Goal: Information Seeking & Learning: Compare options

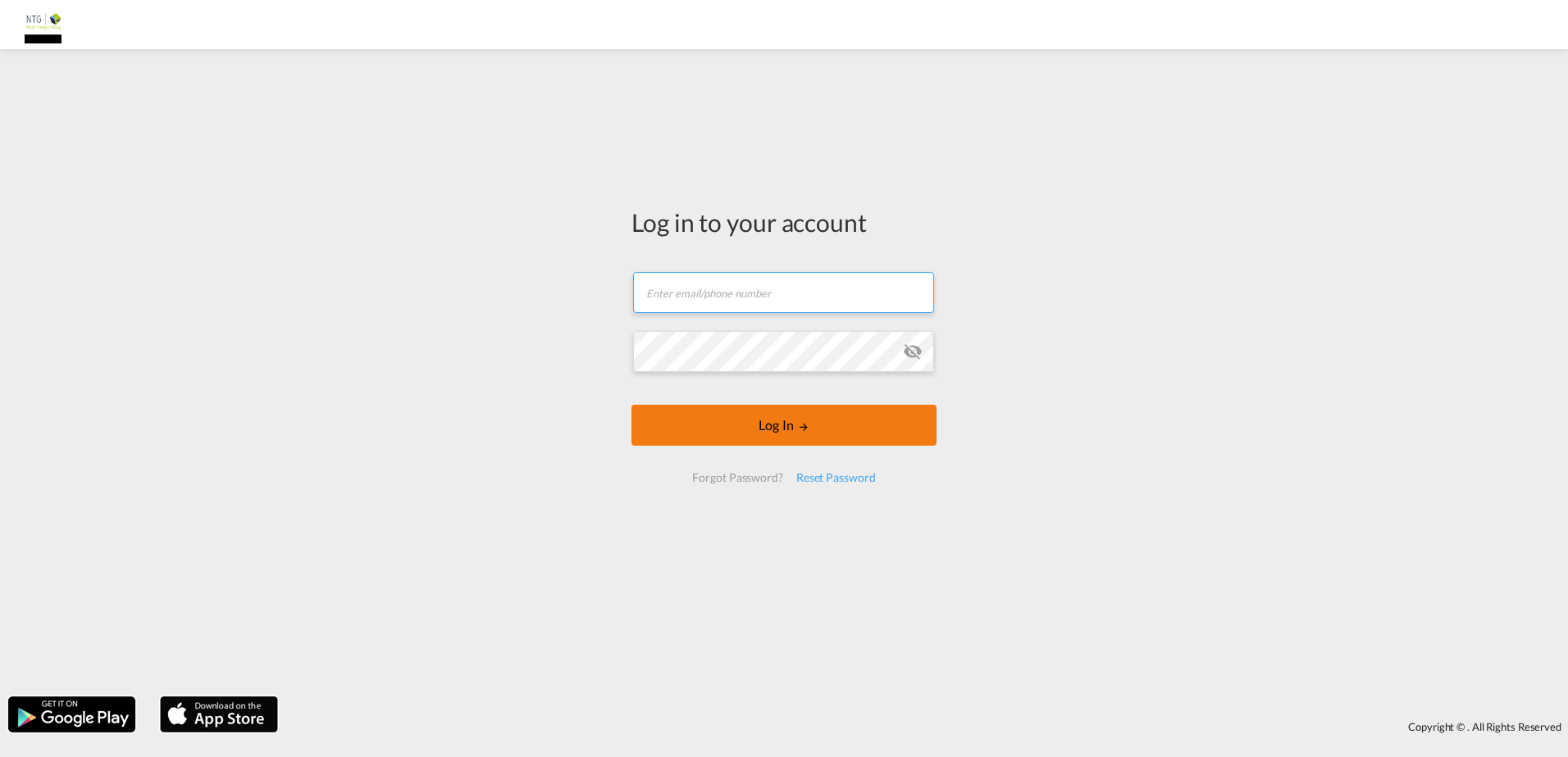
type input "[EMAIL_ADDRESS][DOMAIN_NAME]"
click at [805, 444] on button "Log In" at bounding box center [784, 425] width 305 height 41
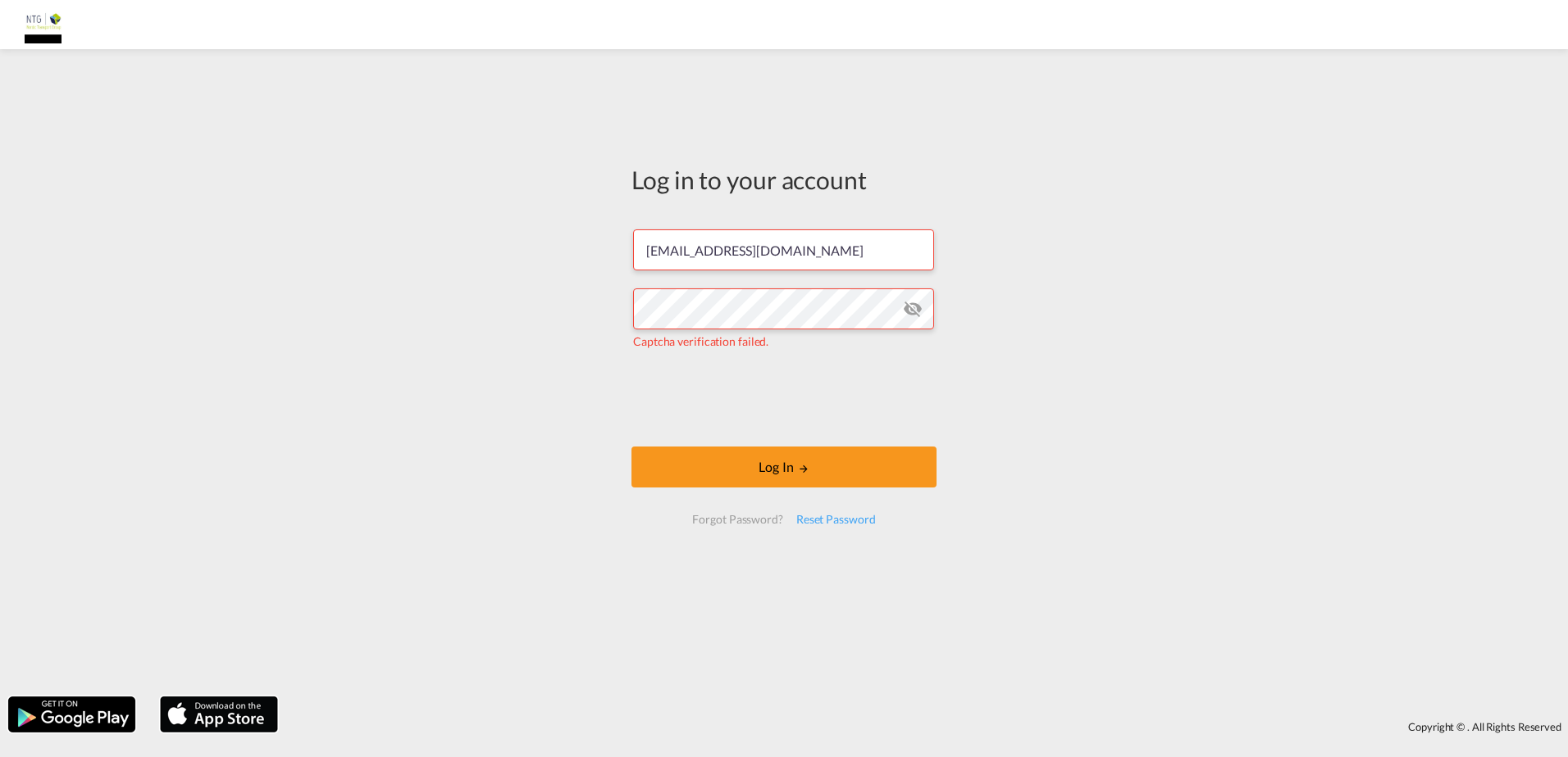
click at [749, 493] on form "[EMAIL_ADDRESS][DOMAIN_NAME] Captcha verification failed. Log In Forgot Passwor…" at bounding box center [784, 377] width 305 height 327
click at [763, 460] on button "Log In" at bounding box center [784, 466] width 305 height 41
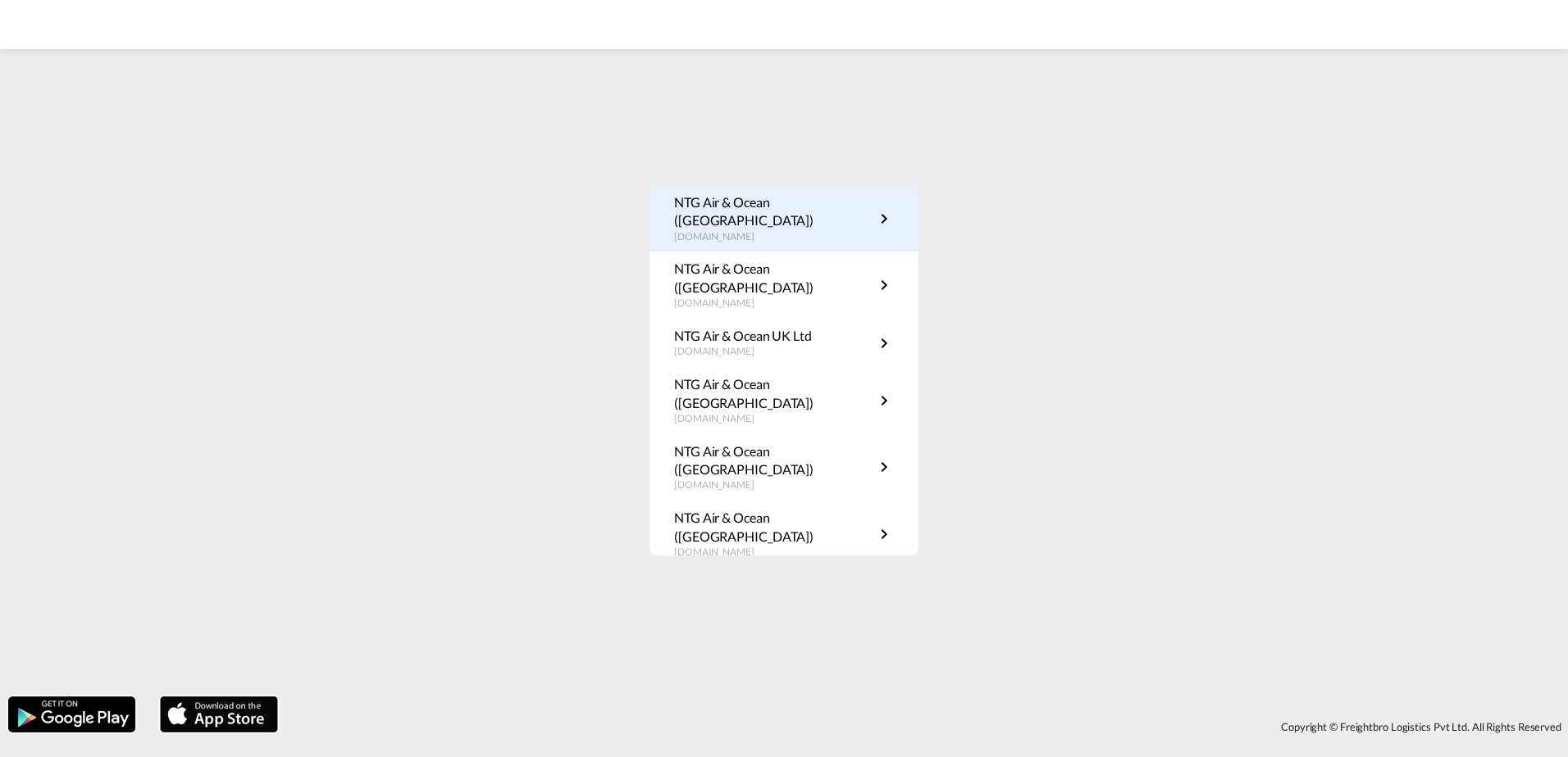
scroll to position [564, 0]
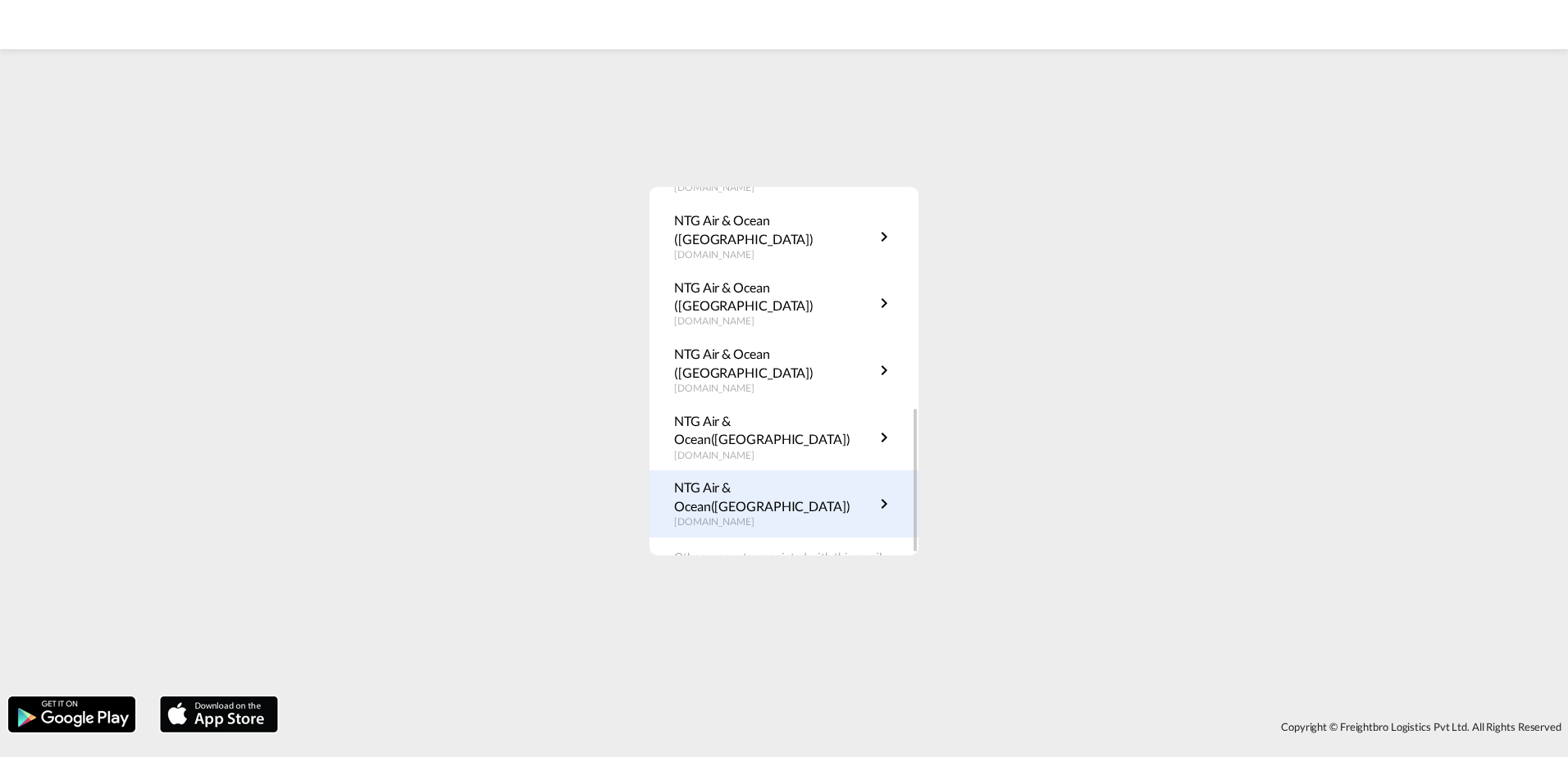
click at [784, 471] on div "NTG Air & Ocean([GEOGRAPHIC_DATA]) [DOMAIN_NAME]" at bounding box center [784, 504] width 269 height 67
click at [743, 515] on p "[DOMAIN_NAME]" at bounding box center [774, 522] width 200 height 14
